Goal: Navigation & Orientation: Understand site structure

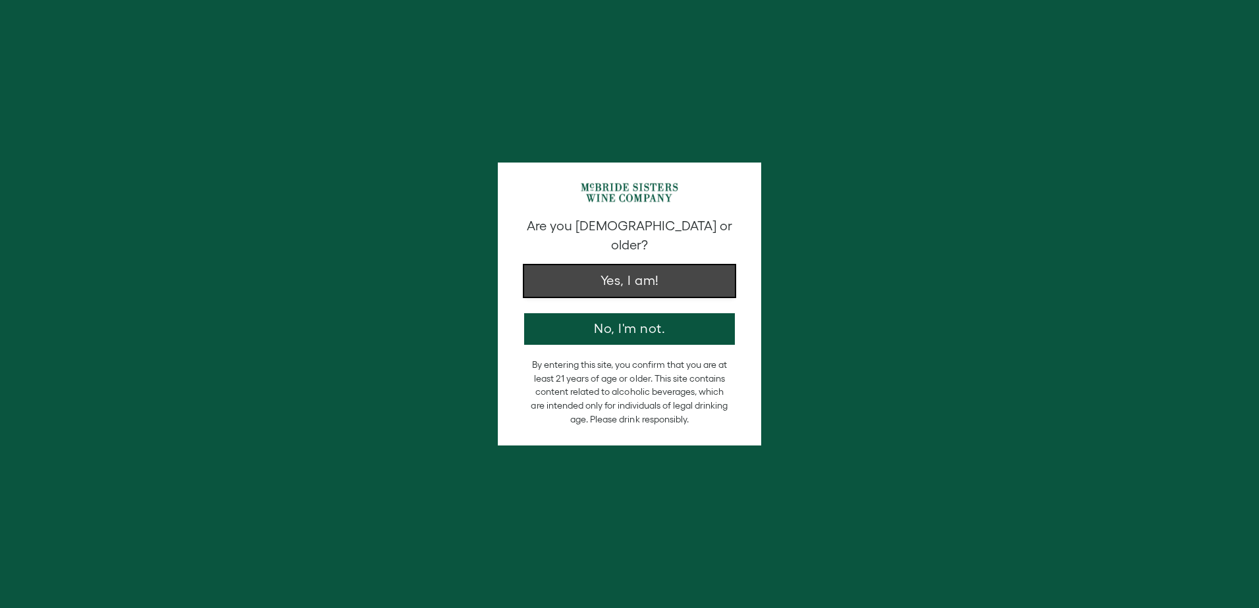
click at [654, 265] on button "Yes, I am!" at bounding box center [629, 281] width 211 height 32
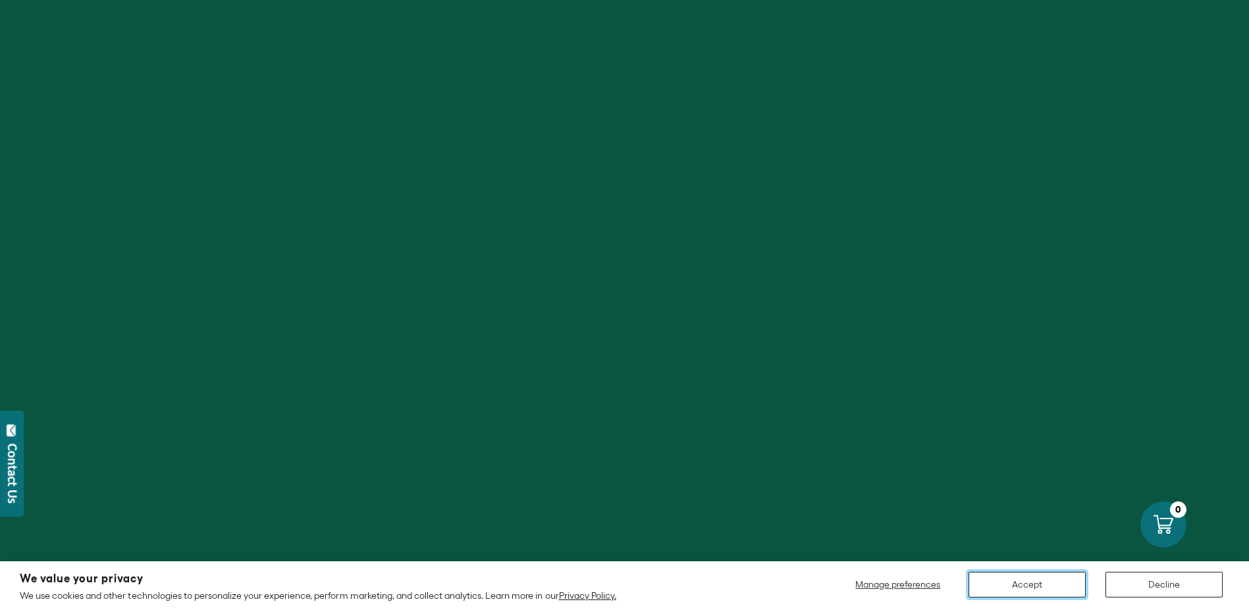
click at [1039, 581] on button "Accept" at bounding box center [1026, 585] width 117 height 26
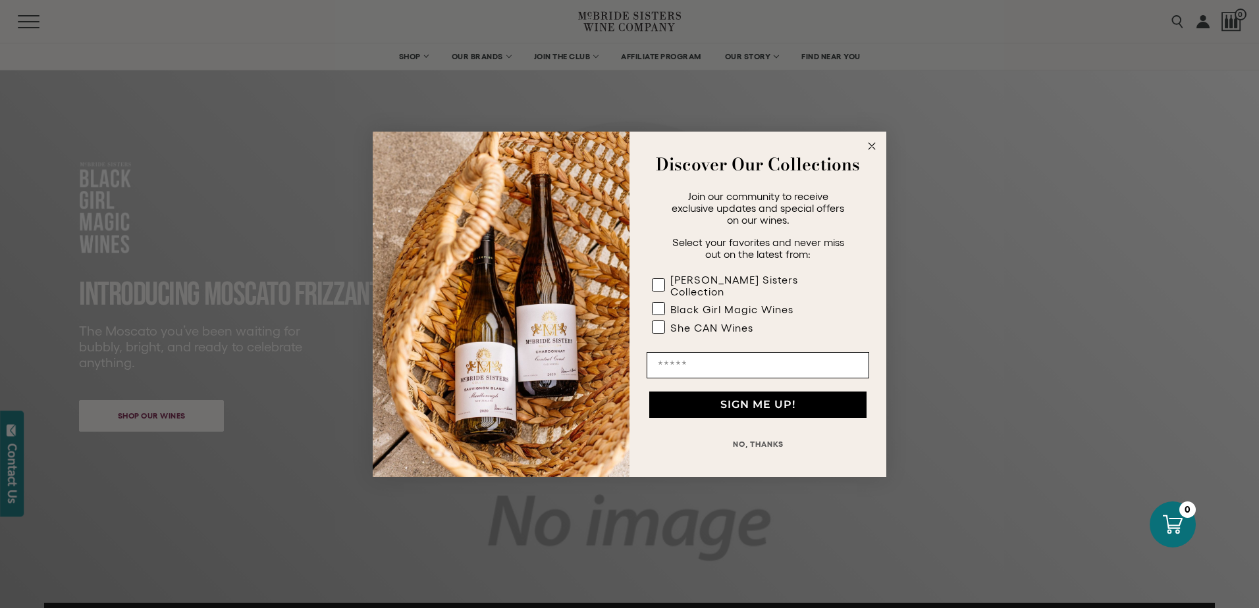
click at [864, 149] on icon "Close dialog" at bounding box center [872, 146] width 16 height 16
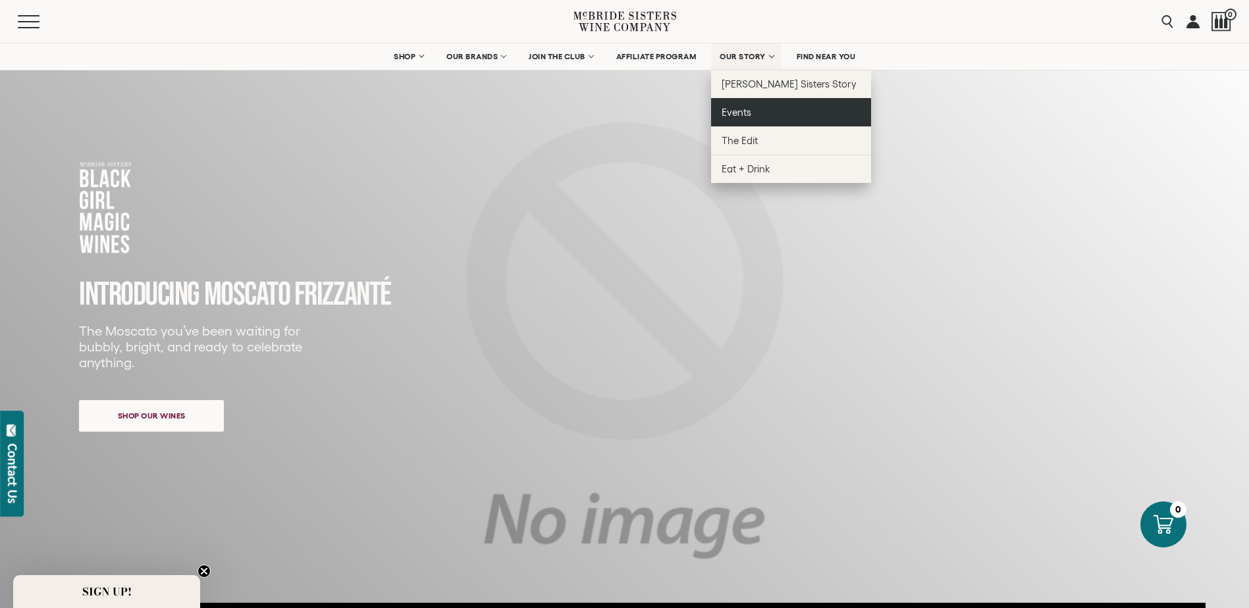
click at [752, 109] on link "Events" at bounding box center [791, 112] width 160 height 28
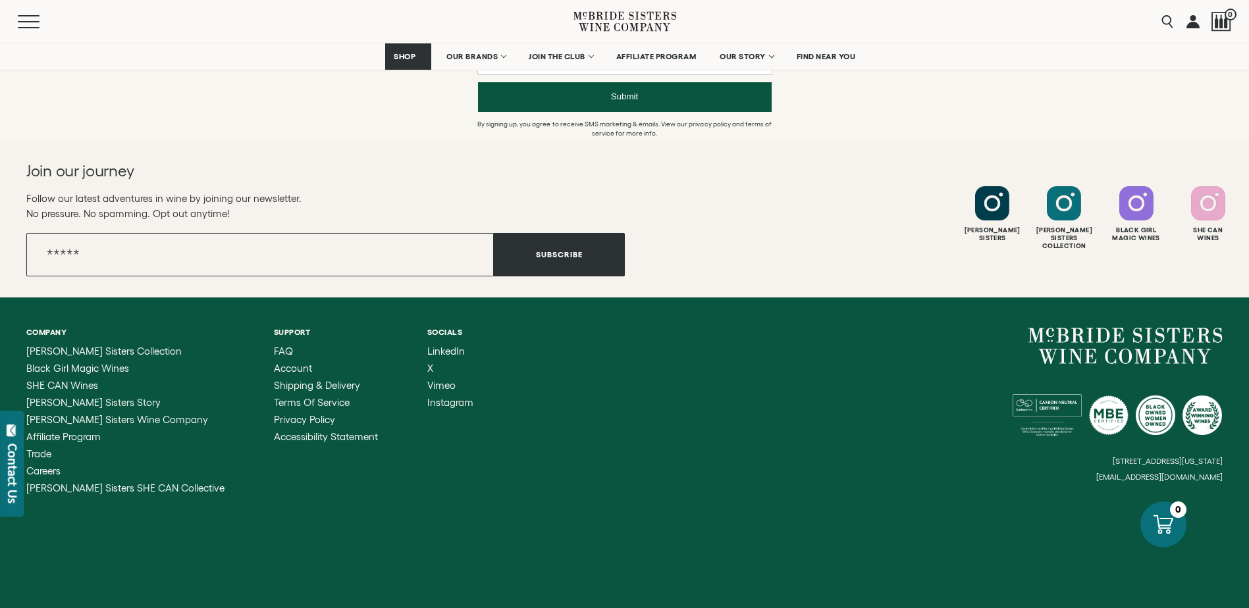
scroll to position [1248, 0]
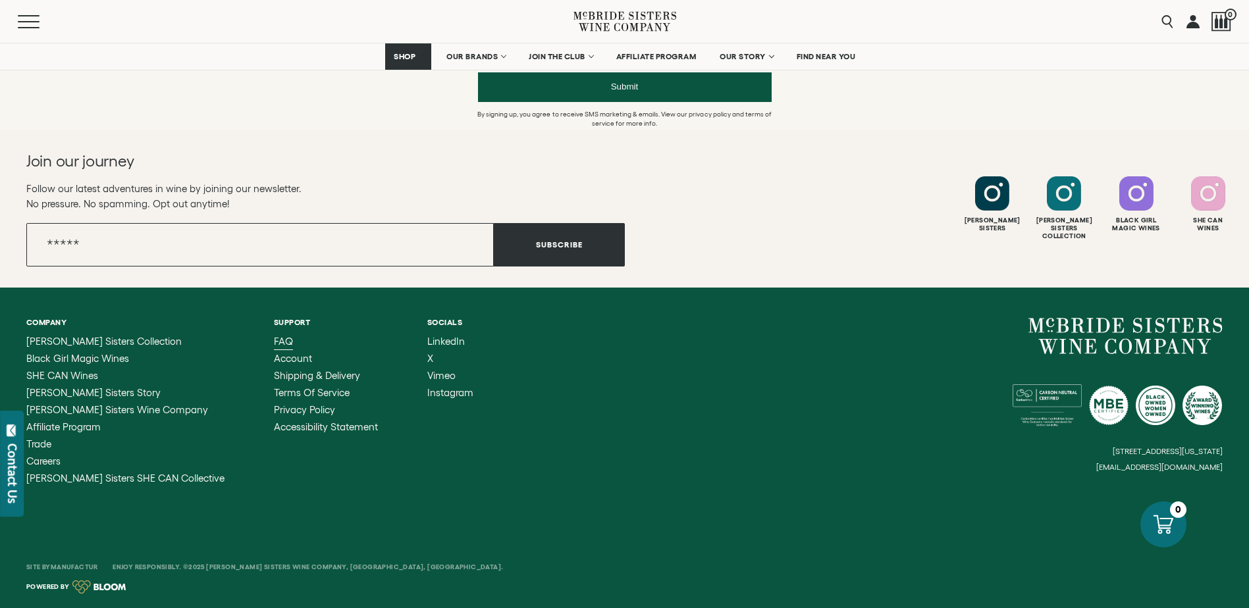
click at [274, 341] on span "FAQ" at bounding box center [283, 341] width 19 height 11
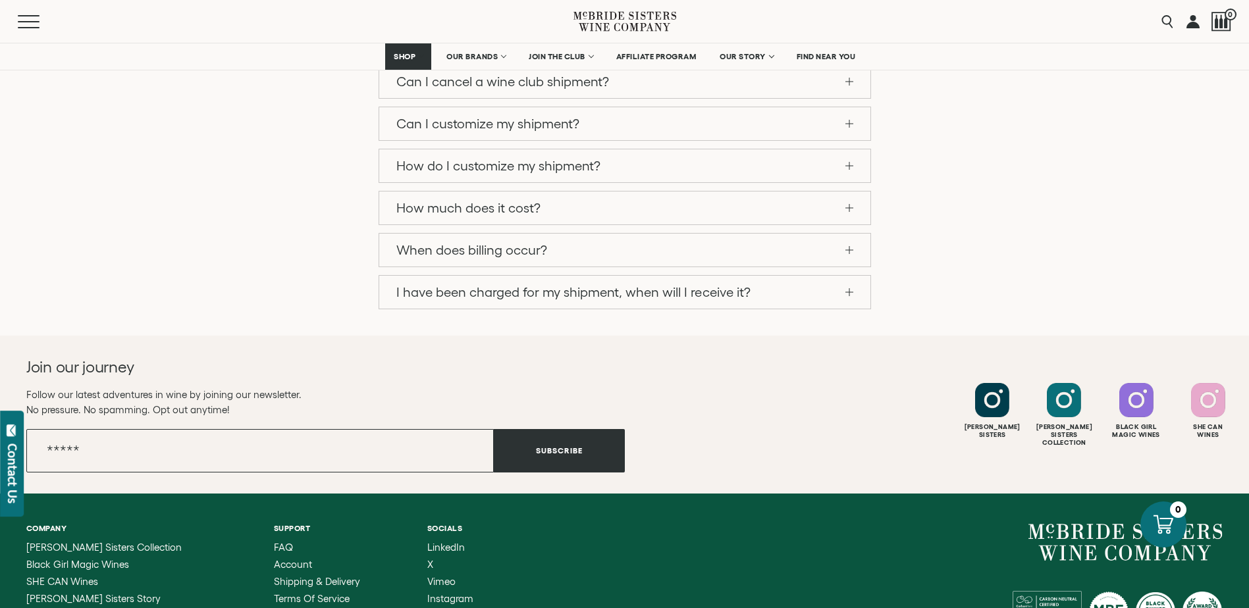
scroll to position [1334, 0]
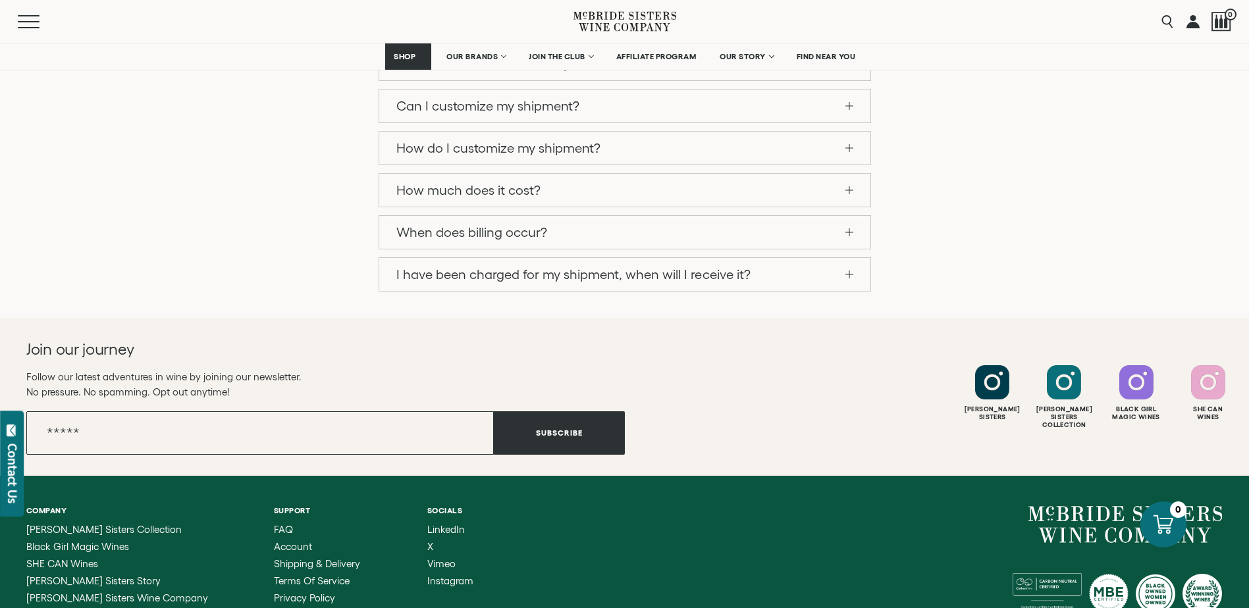
drag, startPoint x: 1106, startPoint y: 467, endPoint x: 1227, endPoint y: 469, distance: 121.1
click at [1227, 476] on div "Company [PERSON_NAME] Sisters Collection Black Girl Magic Wines SHE CAN Wines […" at bounding box center [624, 589] width 1249 height 226
drag, startPoint x: 1150, startPoint y: 465, endPoint x: 1016, endPoint y: 475, distance: 134.0
click at [1016, 476] on div "Company [PERSON_NAME] Sisters Collection Black Girl Magic Wines SHE CAN Wines […" at bounding box center [624, 589] width 1249 height 226
click at [91, 575] on span "[PERSON_NAME] Sisters Story" at bounding box center [93, 580] width 134 height 11
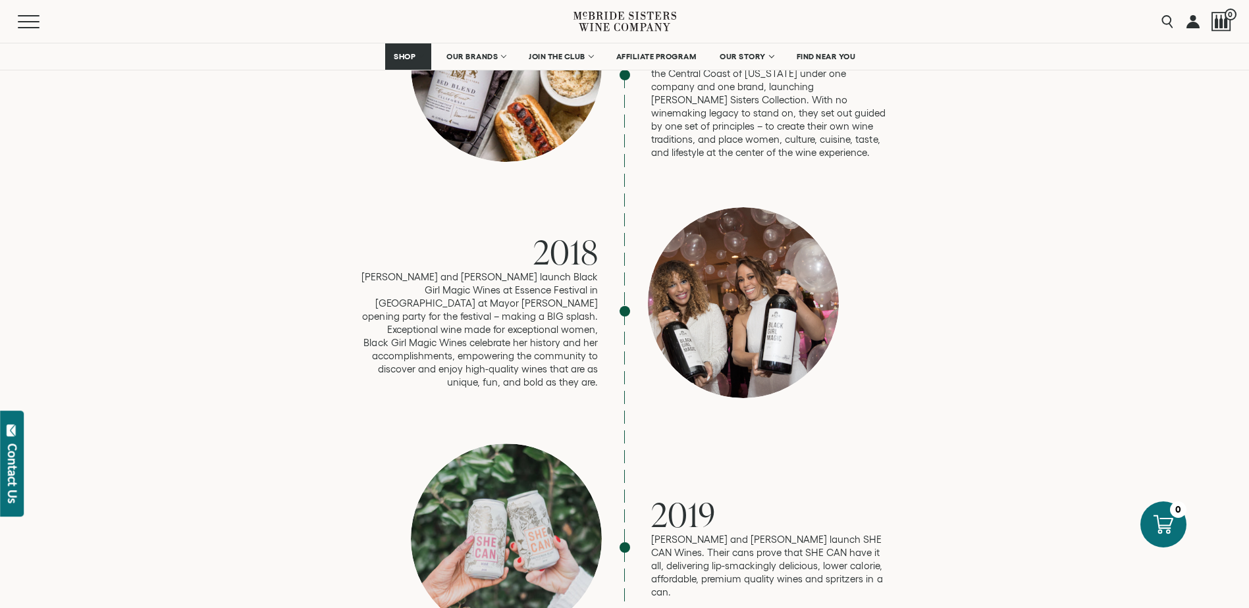
scroll to position [2436, 0]
